Goal: Task Accomplishment & Management: Manage account settings

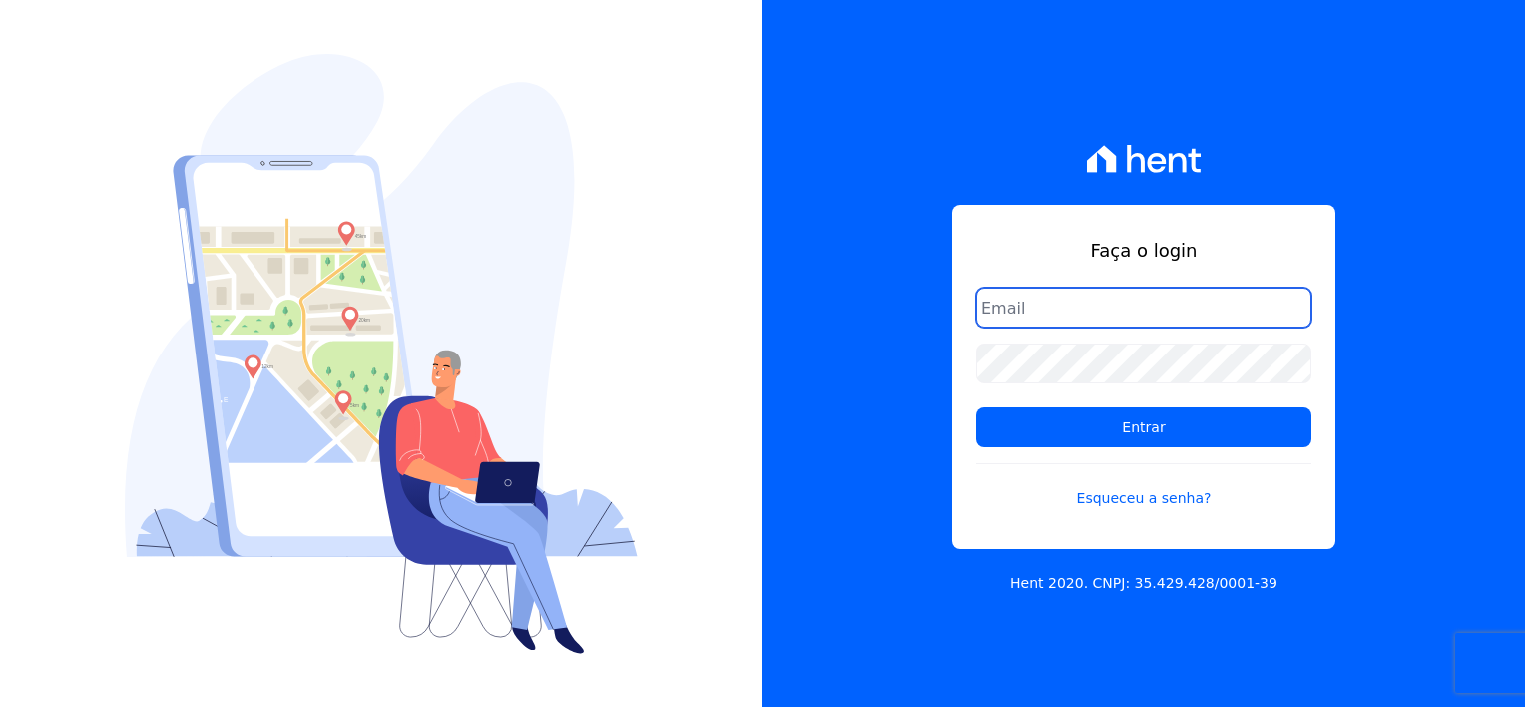
click at [1040, 298] on input "email" at bounding box center [1143, 308] width 335 height 40
type input "[EMAIL_ADDRESS][DOMAIN_NAME]"
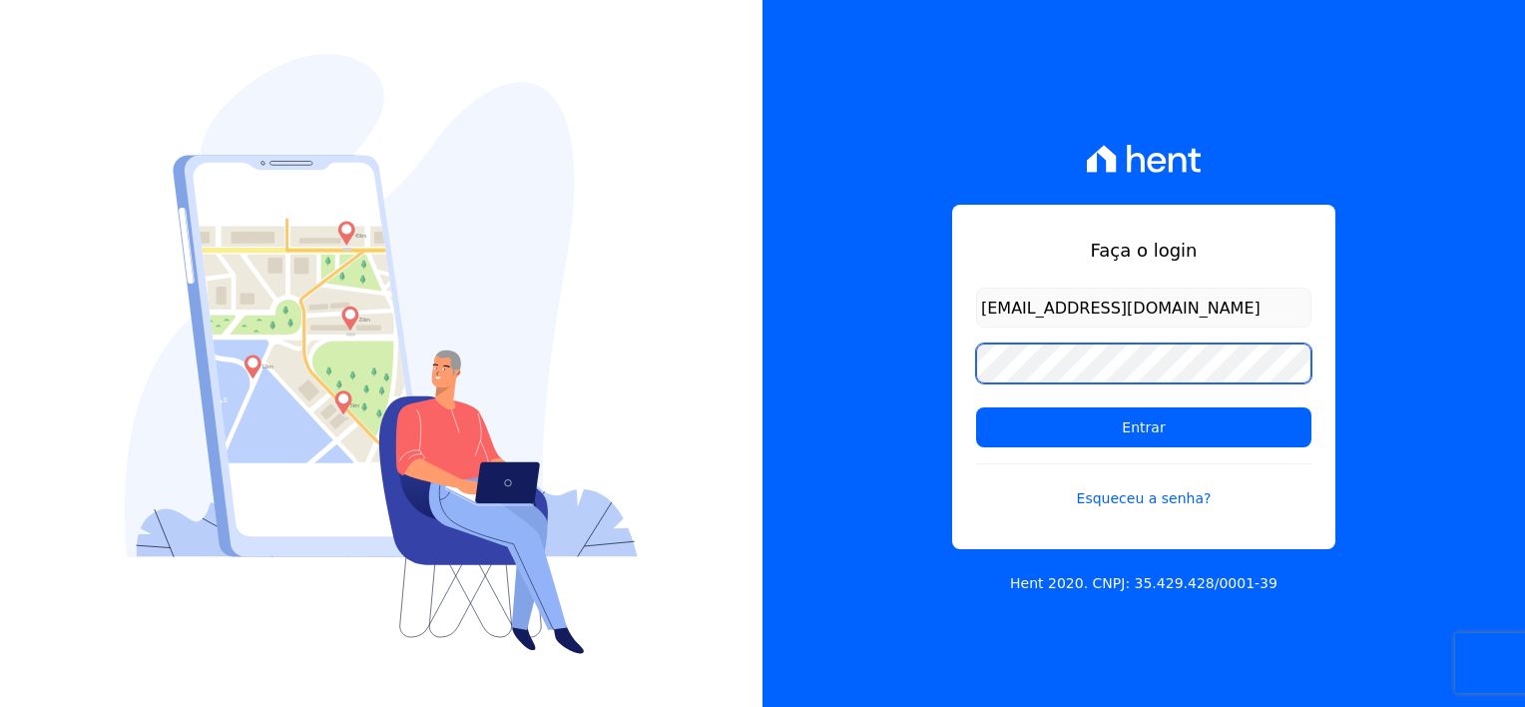
click at [976, 407] on input "Entrar" at bounding box center [1143, 427] width 335 height 40
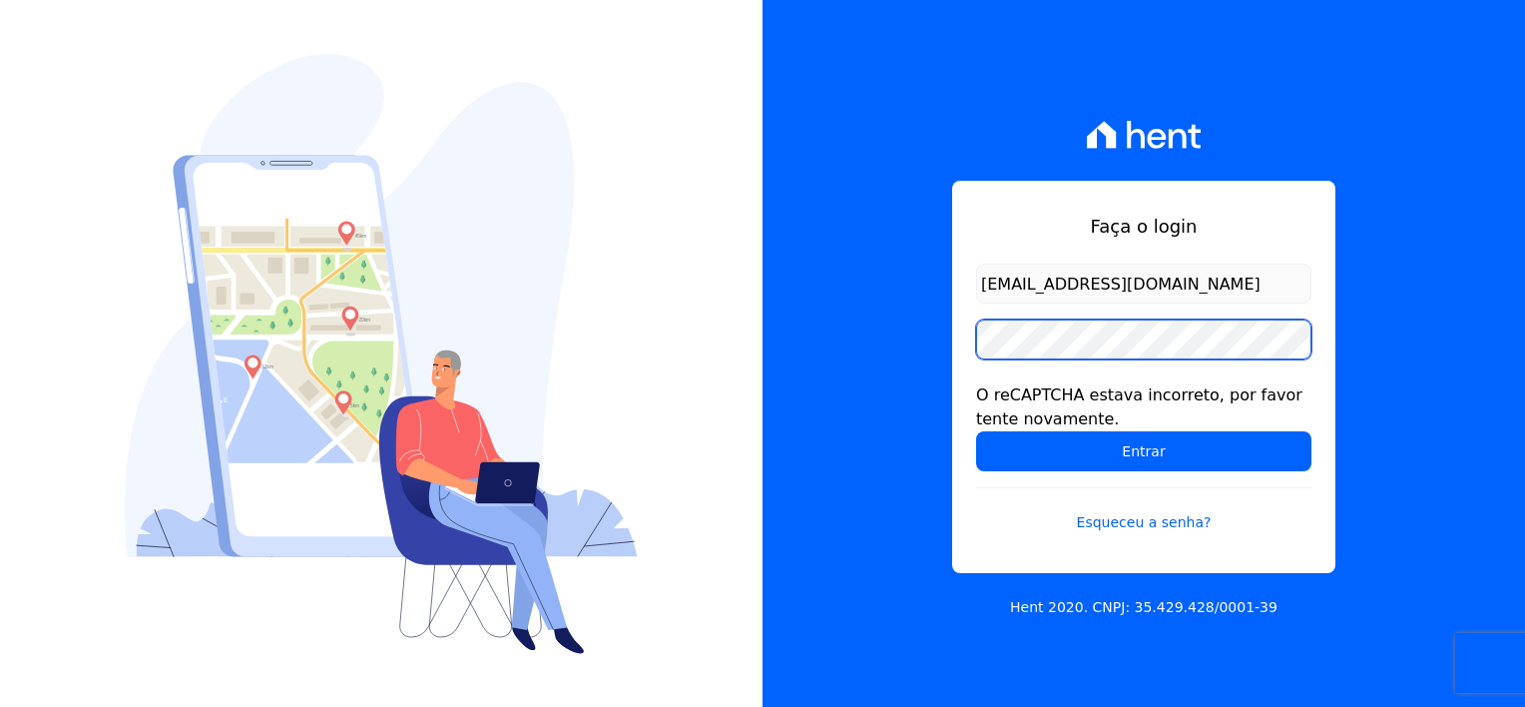
click at [976, 431] on input "Entrar" at bounding box center [1143, 451] width 335 height 40
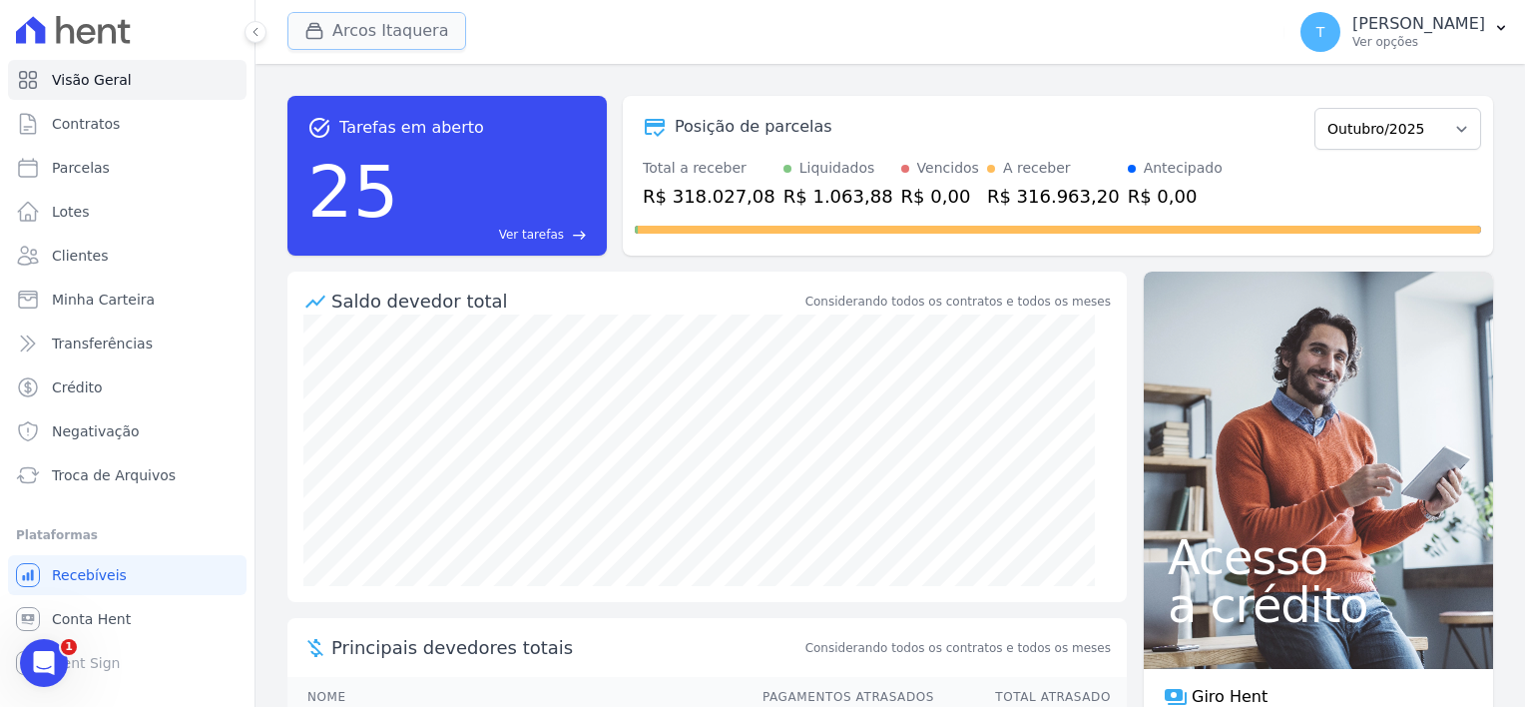
click at [395, 27] on button "Arcos Itaquera" at bounding box center [377, 31] width 179 height 38
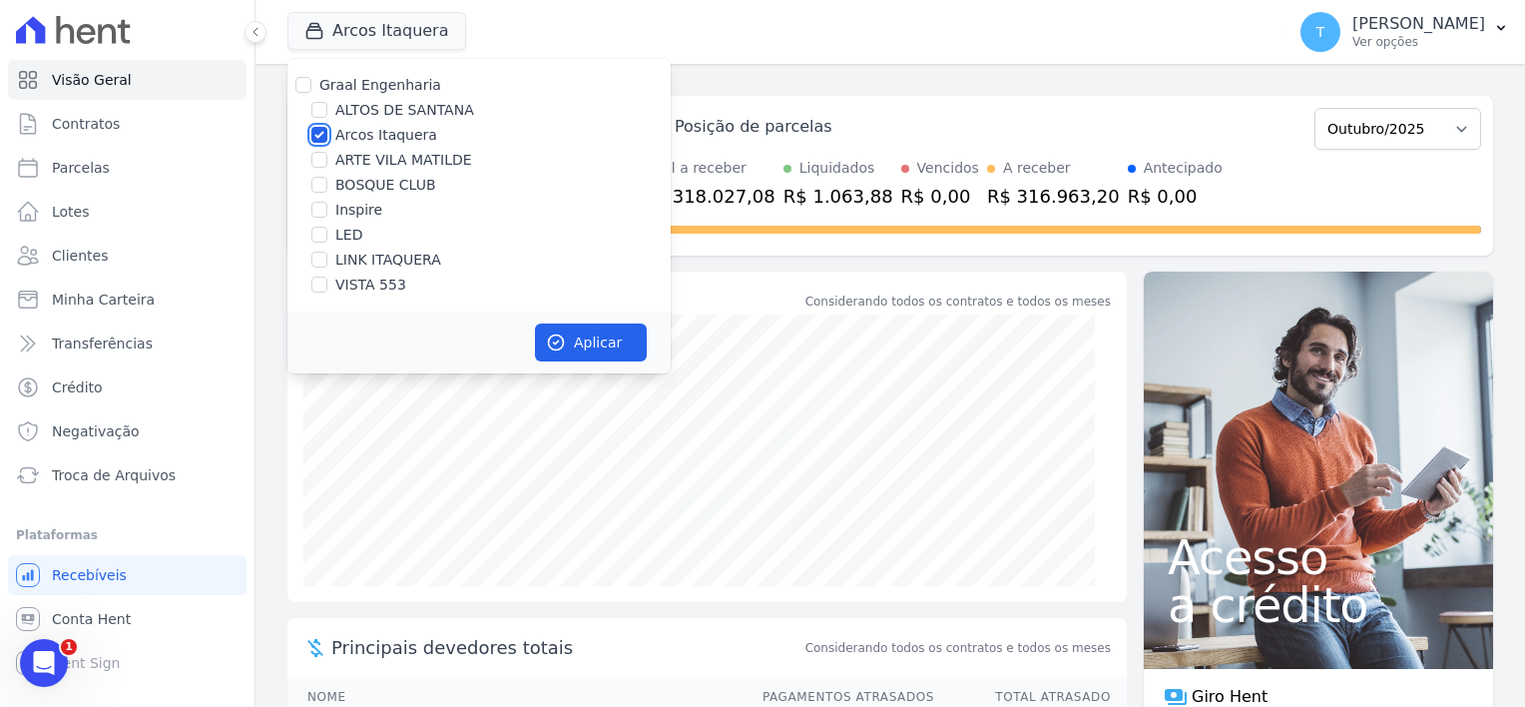
click at [323, 136] on input "Arcos Itaquera" at bounding box center [319, 135] width 16 height 16
checkbox input "false"
click at [319, 263] on input "LINK ITAQUERA" at bounding box center [319, 260] width 16 height 16
checkbox input "true"
click at [567, 335] on button "Aplicar" at bounding box center [591, 342] width 112 height 38
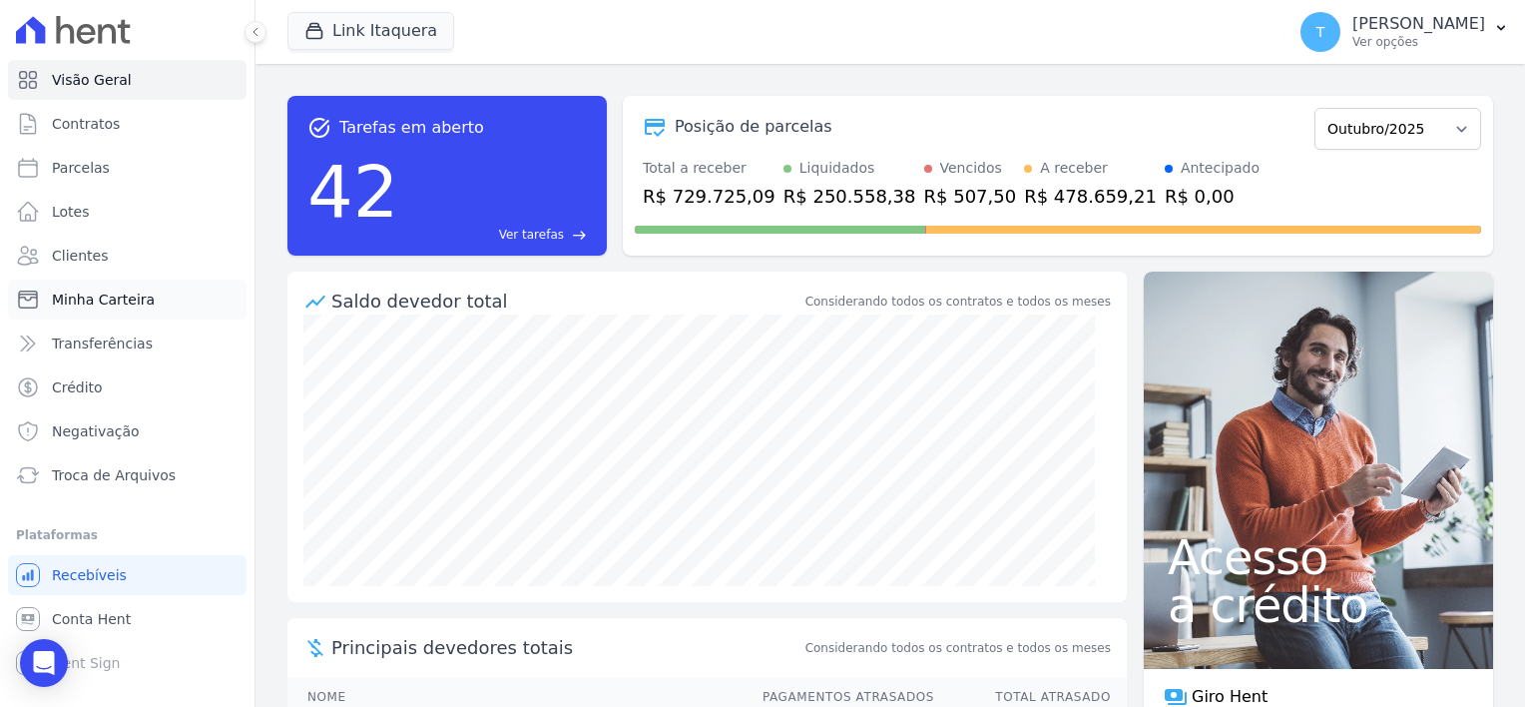
click at [76, 297] on span "Minha Carteira" at bounding box center [103, 300] width 103 height 20
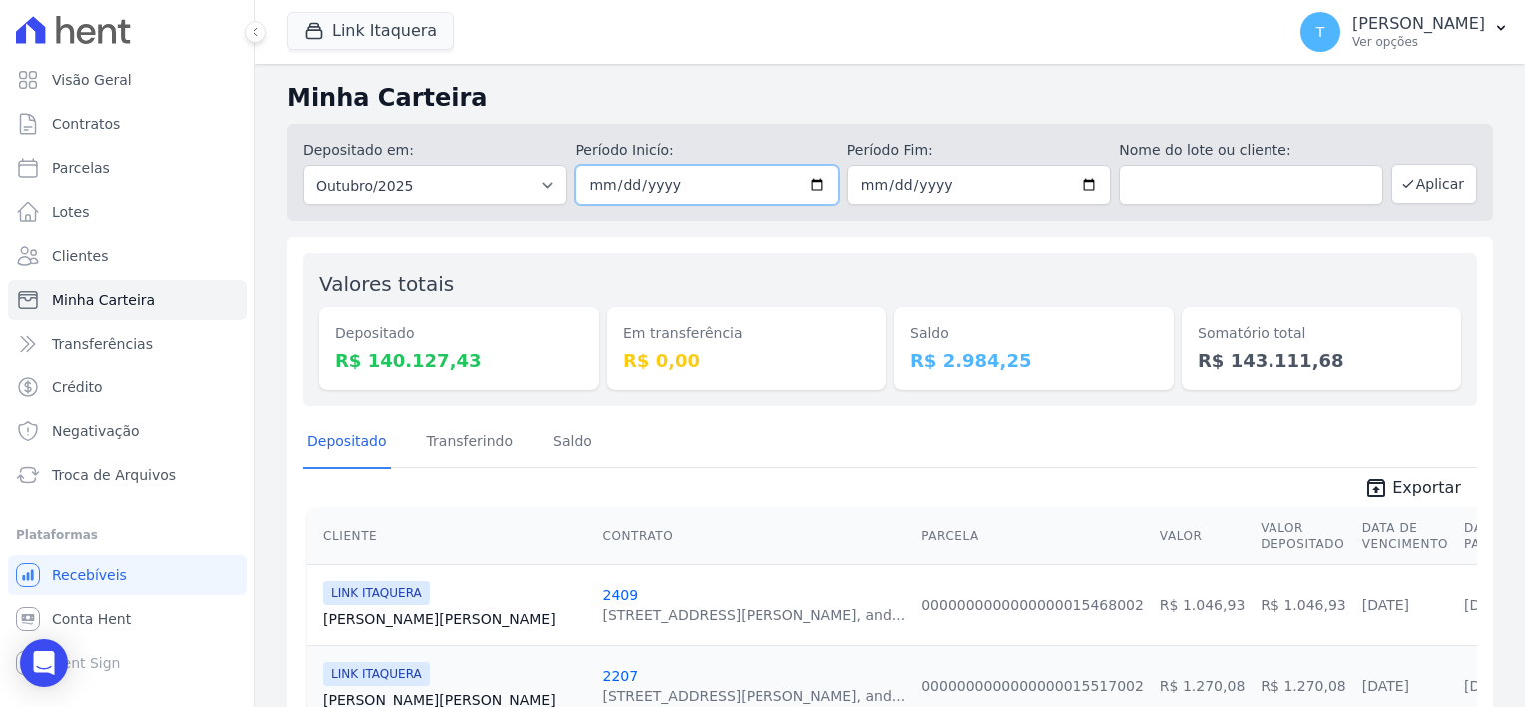
click at [820, 184] on input "2025-10-01" at bounding box center [707, 185] width 264 height 40
type input "[DATE]"
click at [1073, 183] on input "2025-10-31" at bounding box center [980, 185] width 264 height 40
type input "[DATE]"
click at [1428, 184] on button "Aplicar" at bounding box center [1435, 184] width 86 height 40
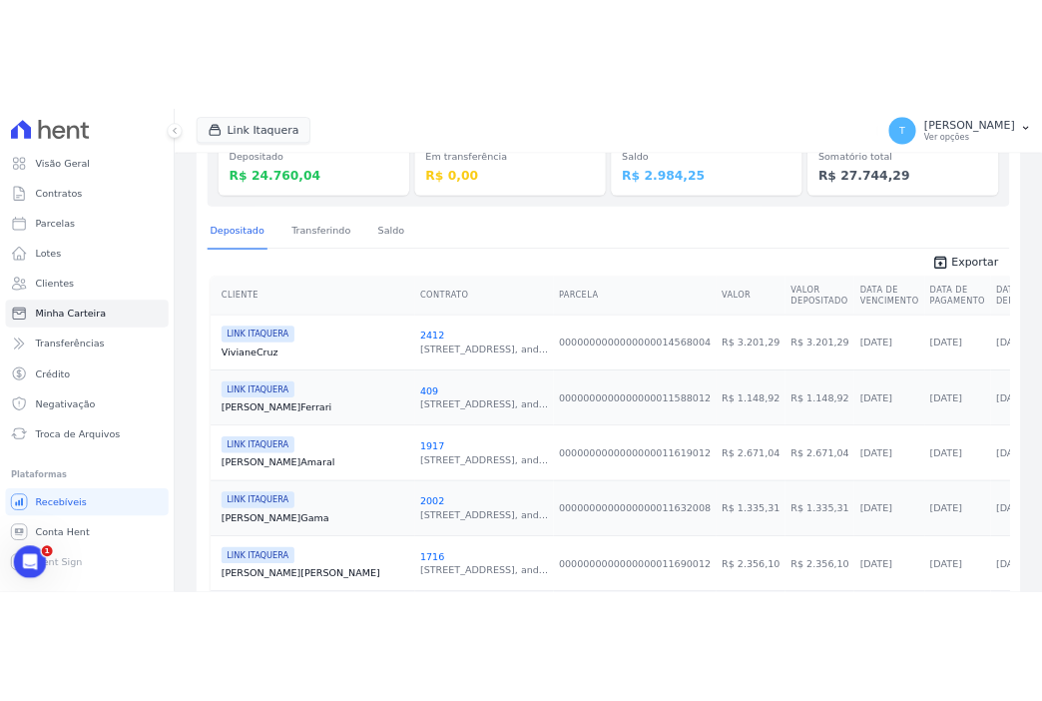
scroll to position [7, 0]
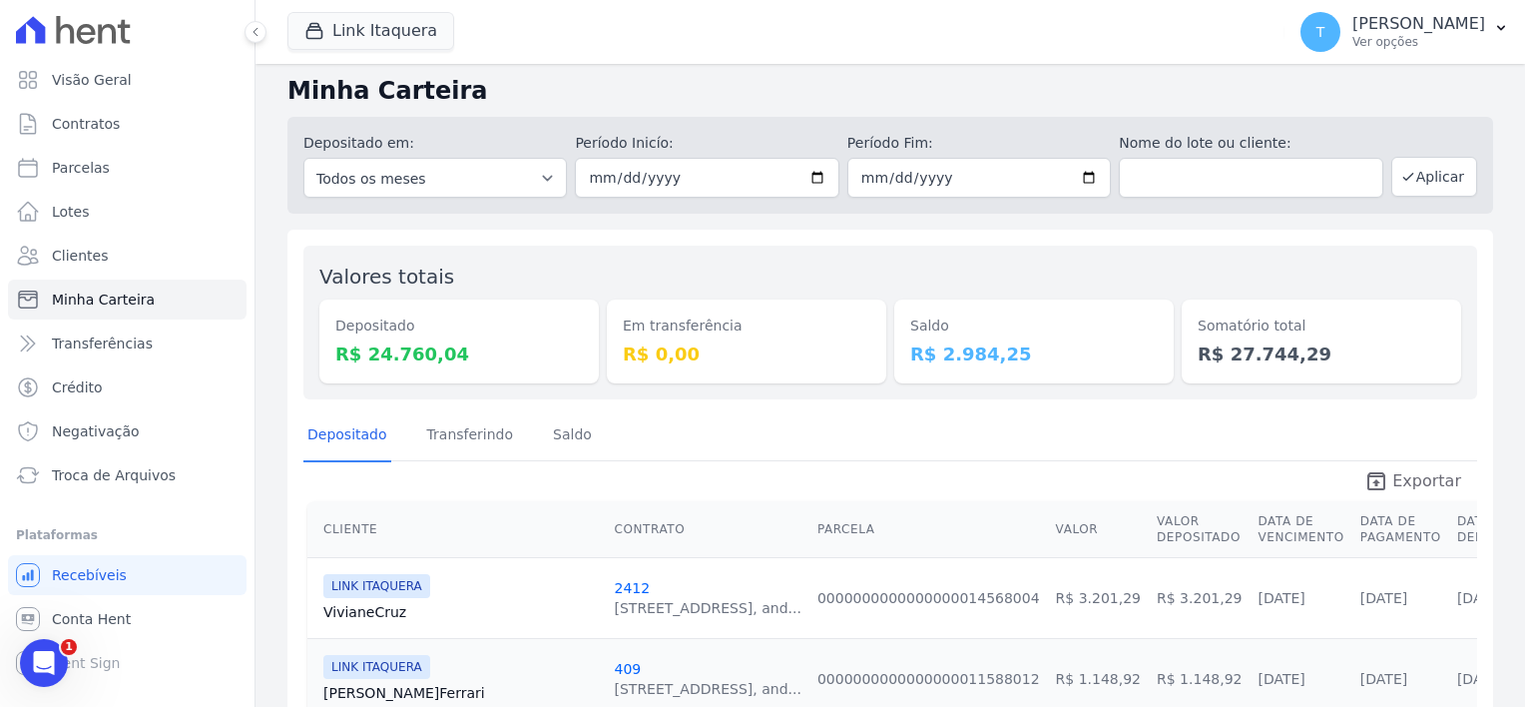
click at [1410, 485] on span "Exportar" at bounding box center [1427, 481] width 69 height 24
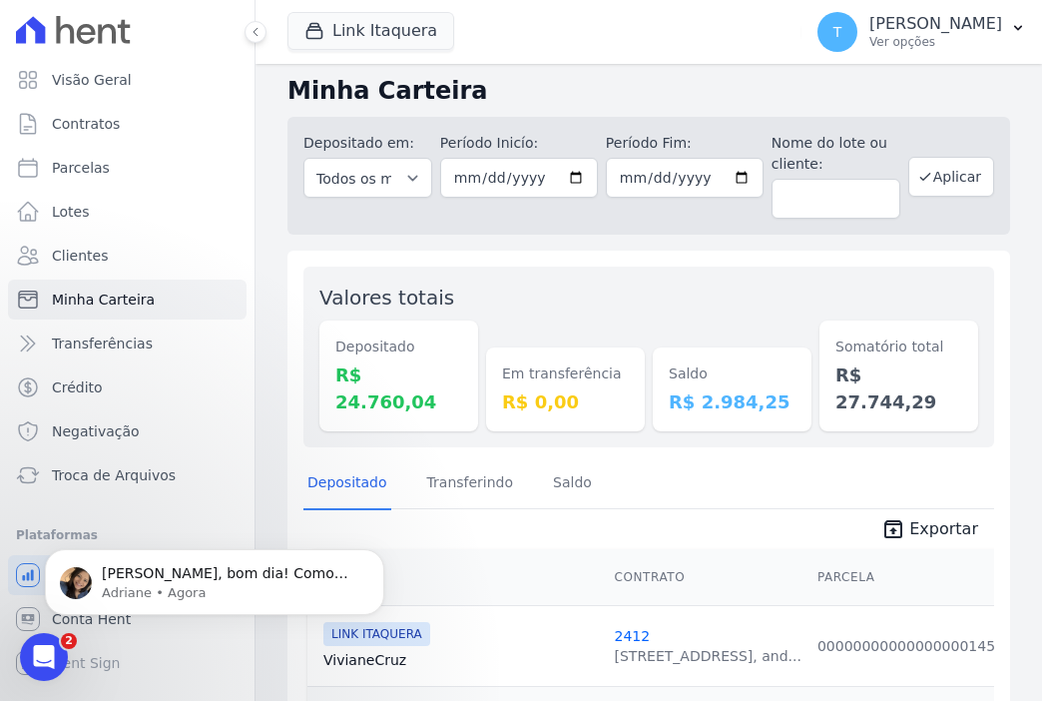
scroll to position [0, 0]
click at [375, 555] on icon "Dismiss notification" at bounding box center [378, 554] width 11 height 11
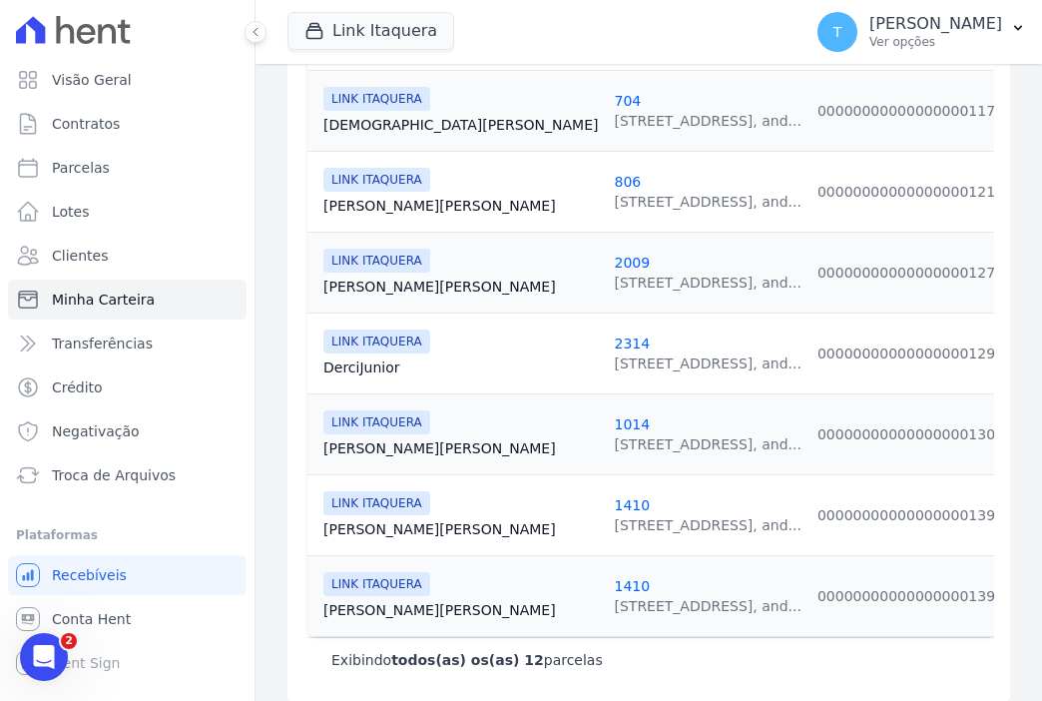
scroll to position [947, 0]
click at [386, 518] on link "Fabio Souza" at bounding box center [460, 528] width 275 height 20
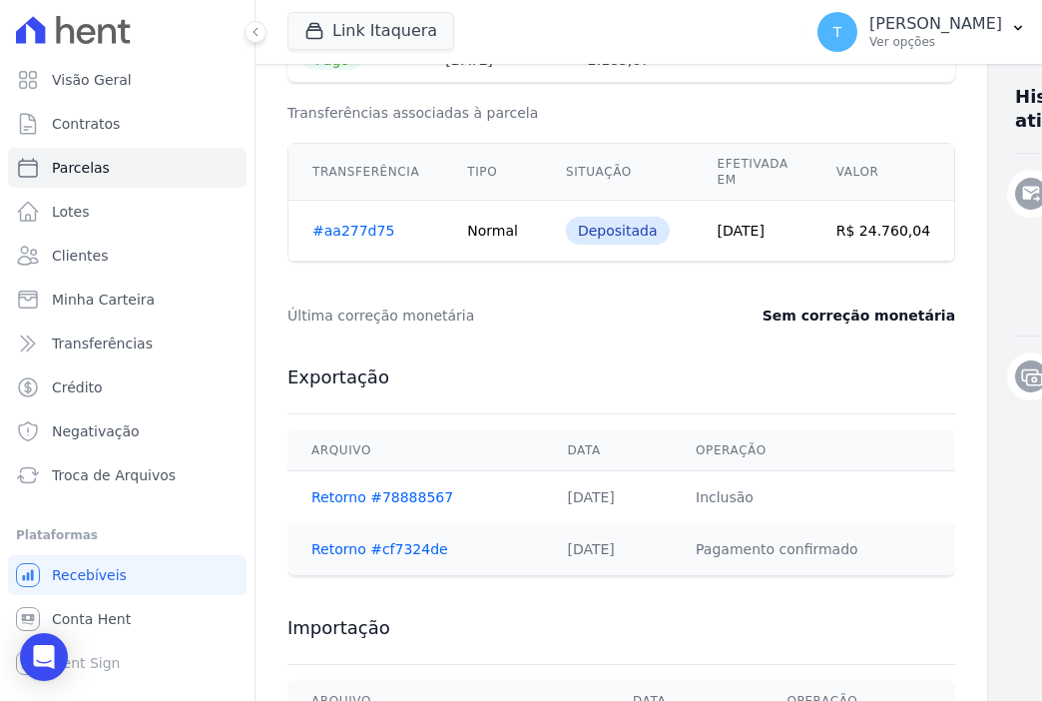
scroll to position [799, 0]
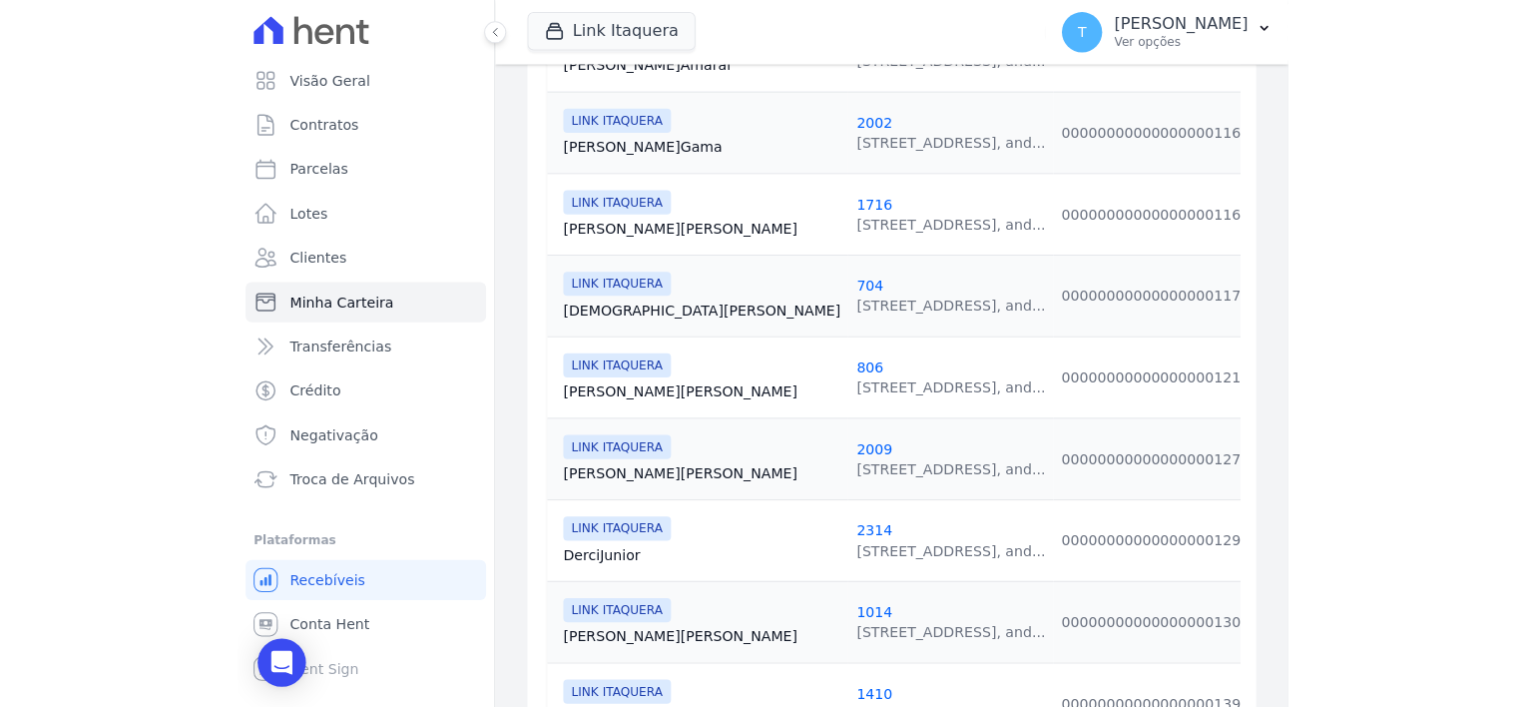
scroll to position [947, 0]
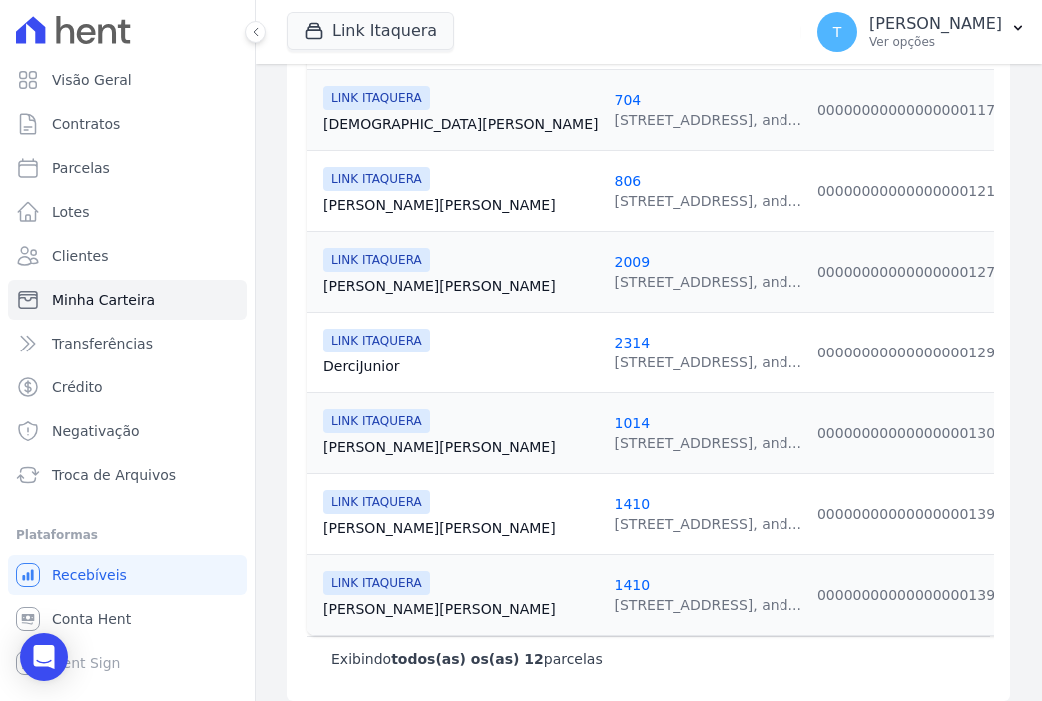
click at [363, 599] on link "Fabio Souza" at bounding box center [460, 609] width 275 height 20
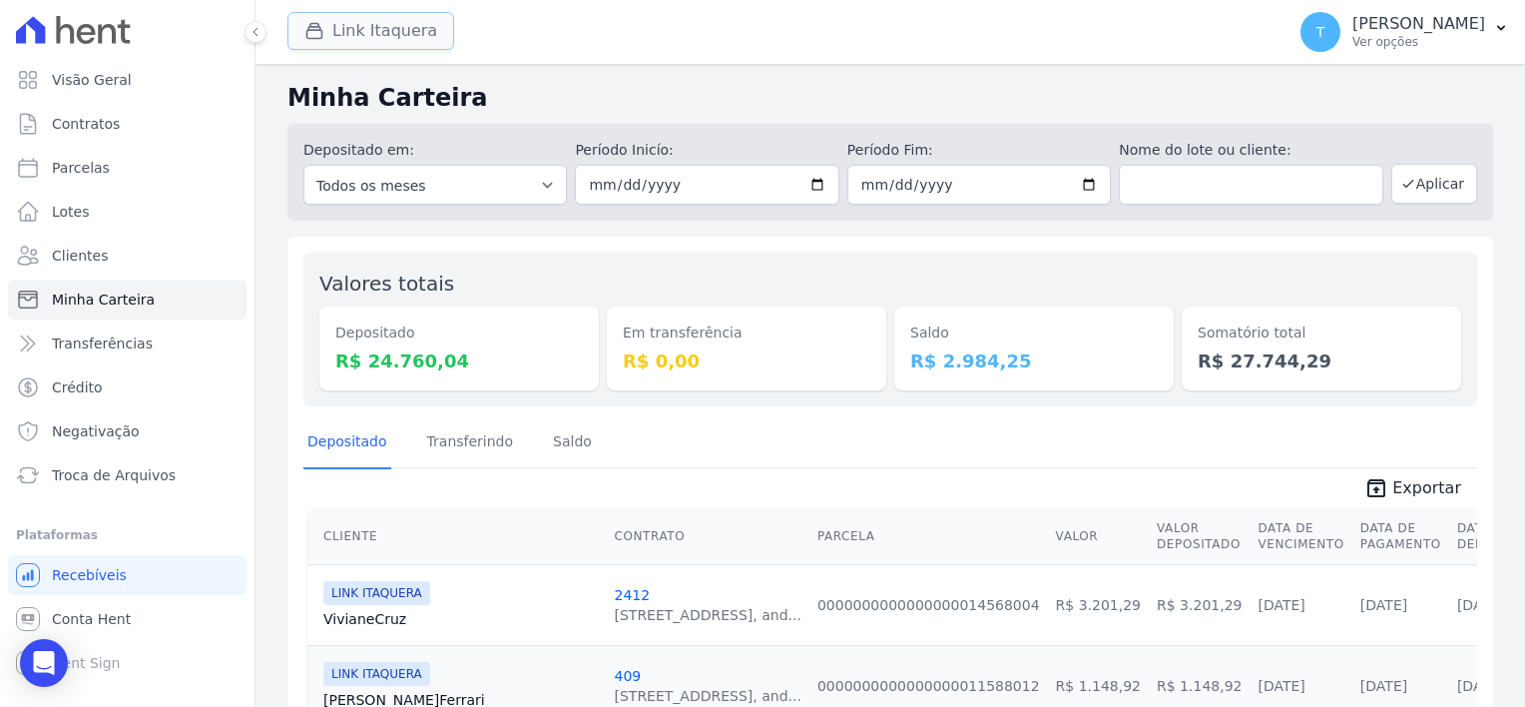
click at [371, 17] on button "Link Itaquera" at bounding box center [371, 31] width 167 height 38
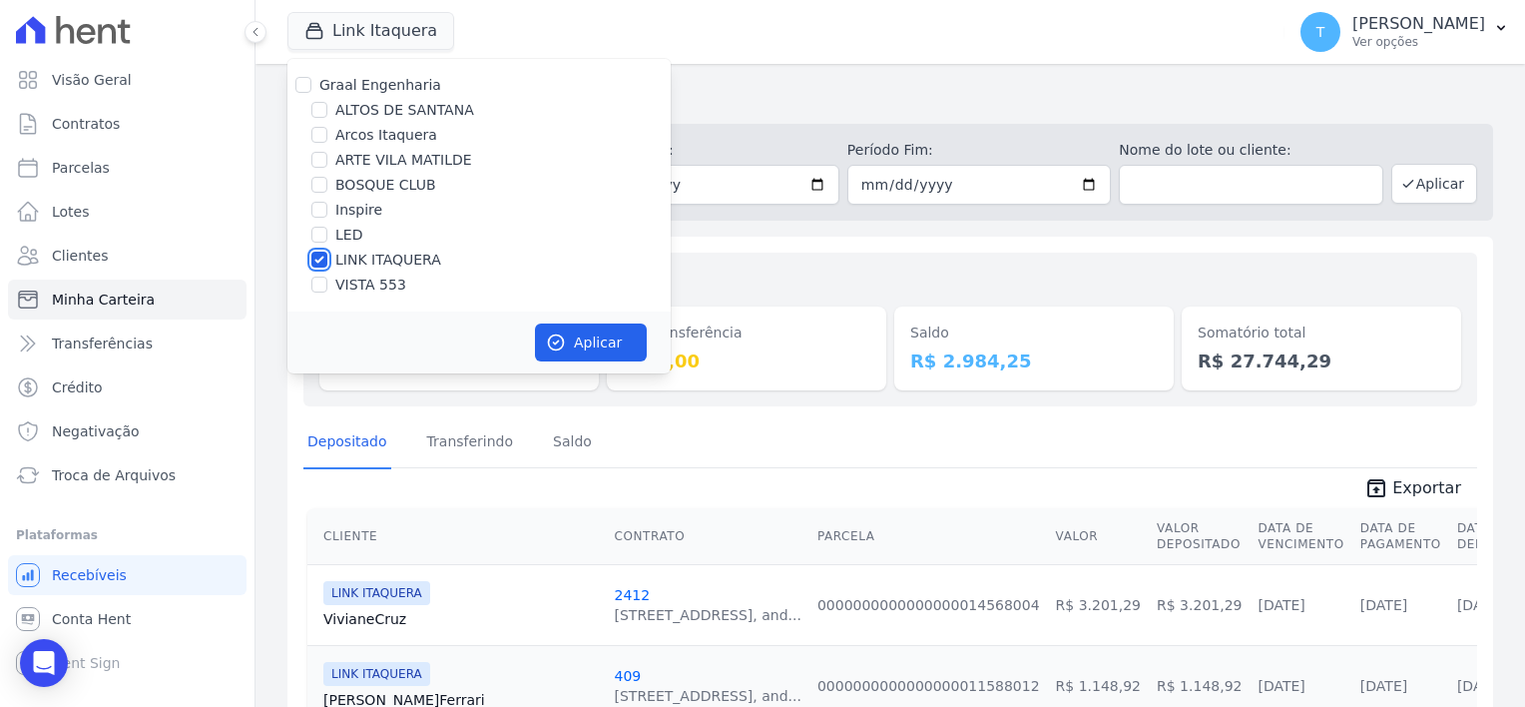
click at [313, 258] on input "LINK ITAQUERA" at bounding box center [319, 260] width 16 height 16
checkbox input "false"
click at [321, 212] on input "Inspire" at bounding box center [319, 210] width 16 height 16
checkbox input "true"
click at [583, 343] on button "Aplicar" at bounding box center [591, 342] width 112 height 38
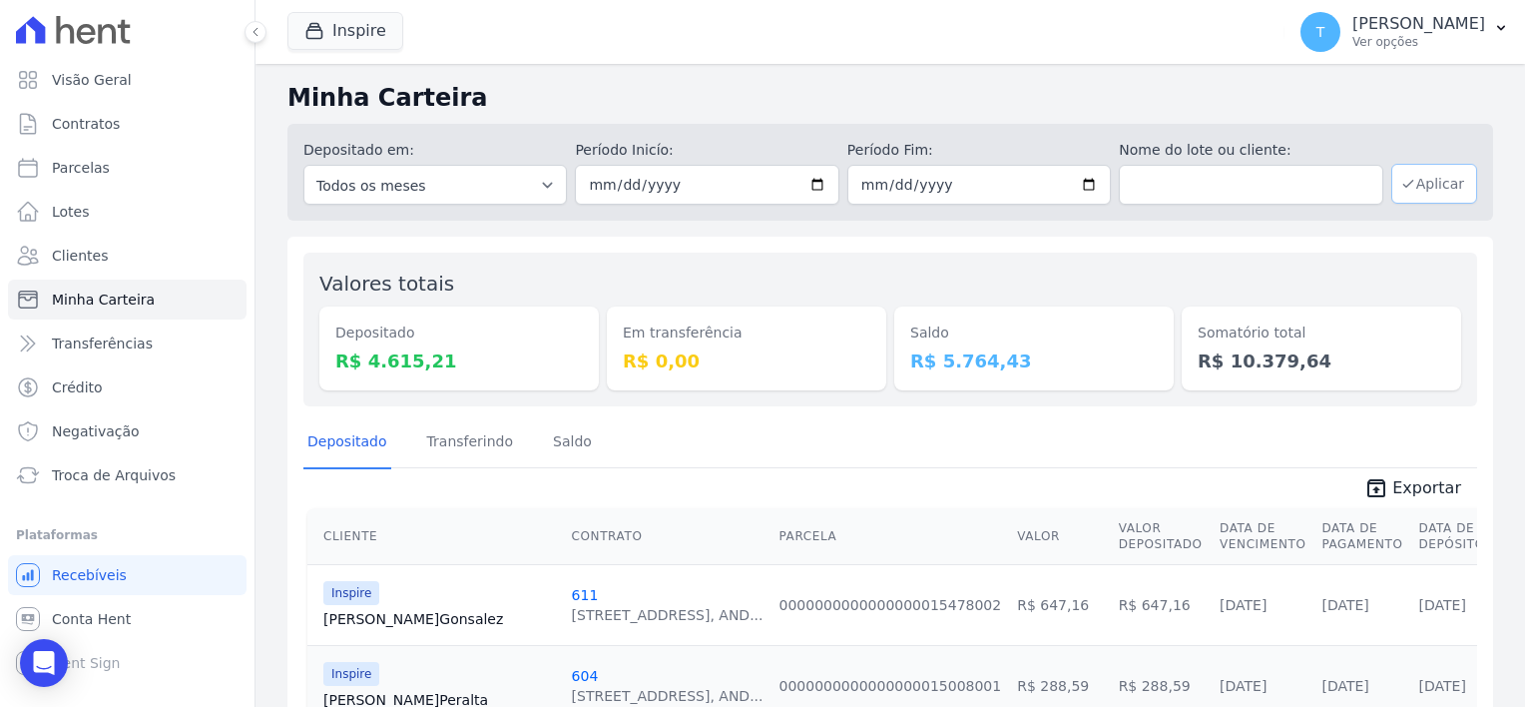
click at [1416, 191] on button "Aplicar" at bounding box center [1435, 184] width 86 height 40
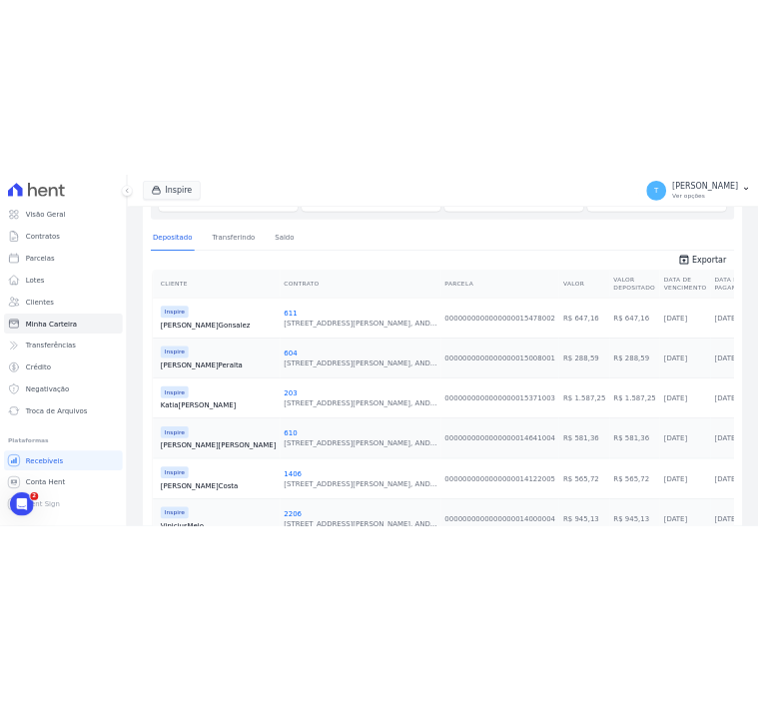
scroll to position [122, 0]
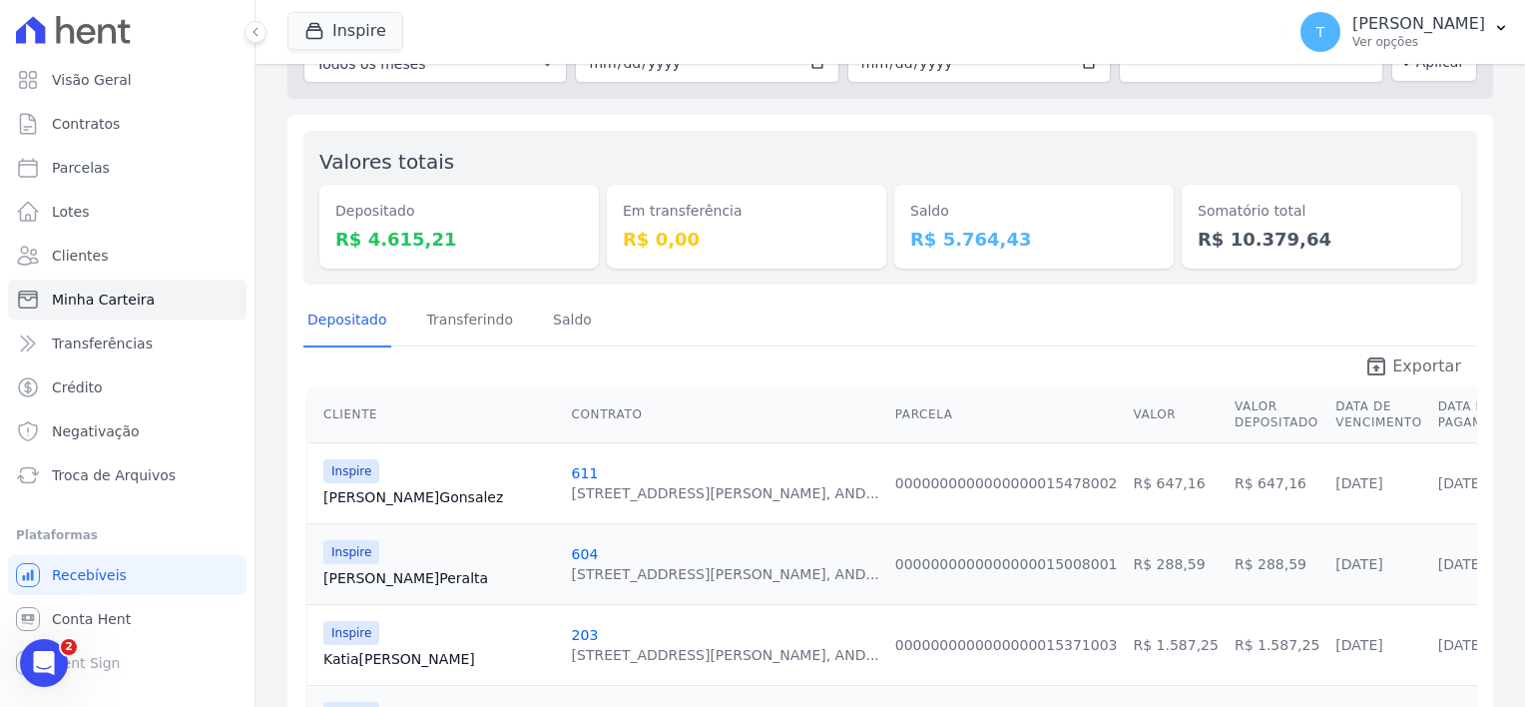
click at [1413, 371] on span "Exportar" at bounding box center [1427, 366] width 69 height 24
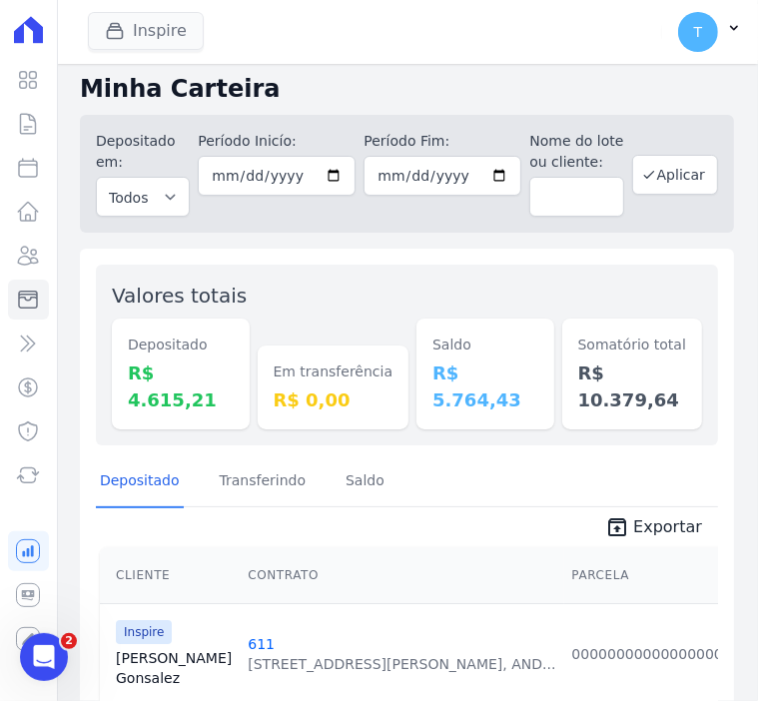
scroll to position [0, 0]
